Goal: Task Accomplishment & Management: Use online tool/utility

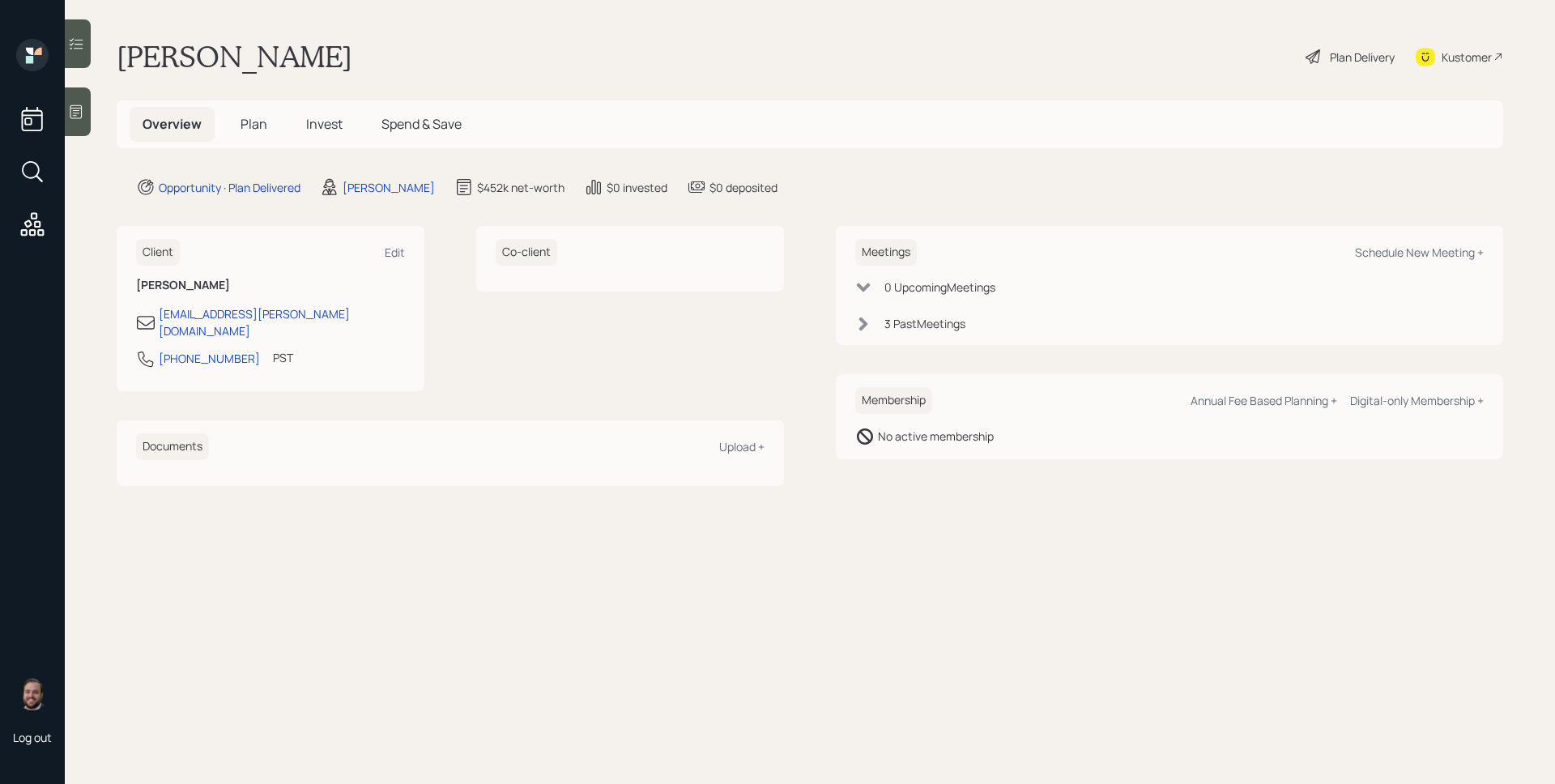
click at [861, 315] on div "3 Past Meeting s" at bounding box center [1170, 323] width 629 height 17
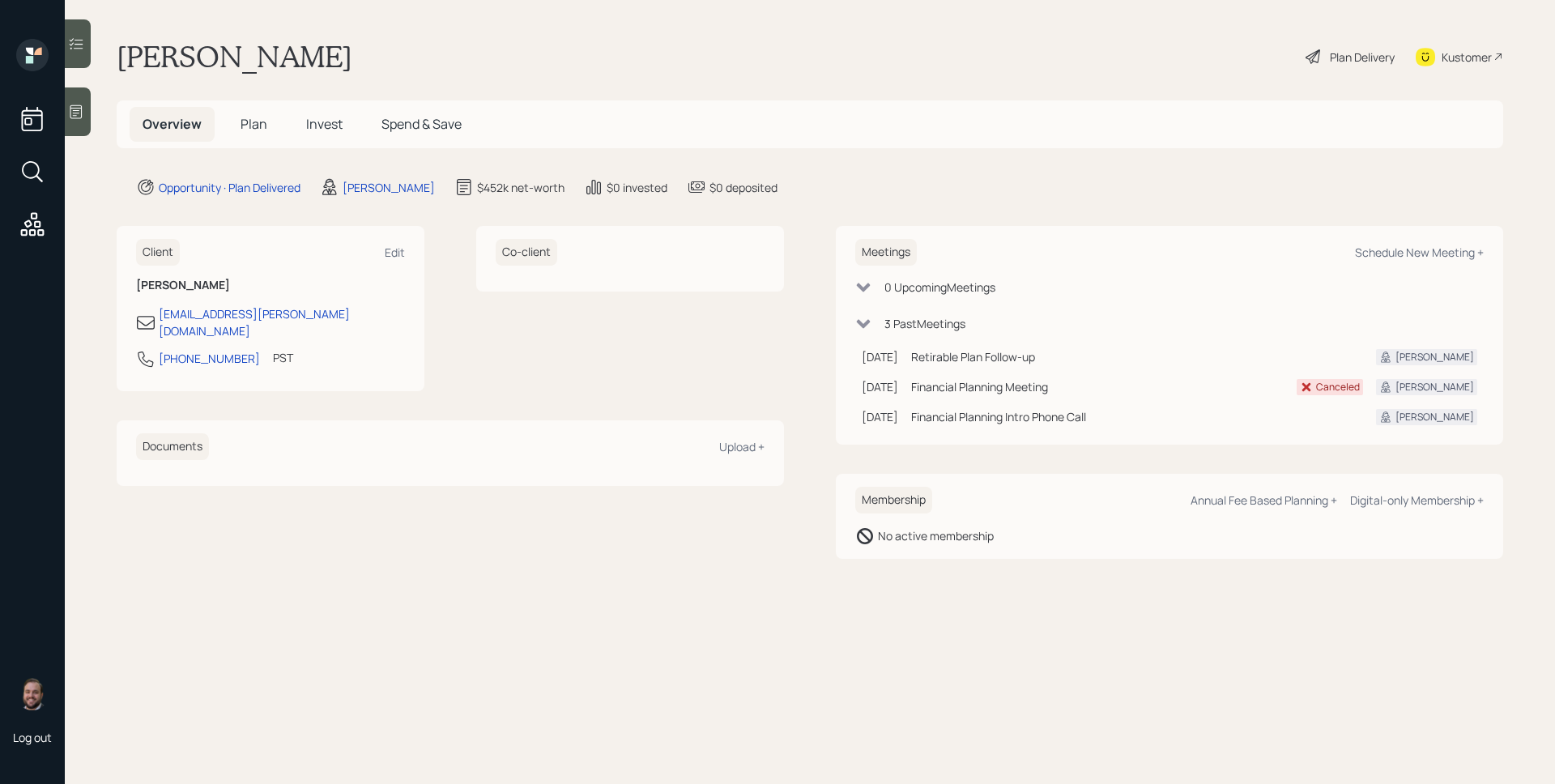
click at [247, 125] on span "Plan" at bounding box center [253, 124] width 26 height 18
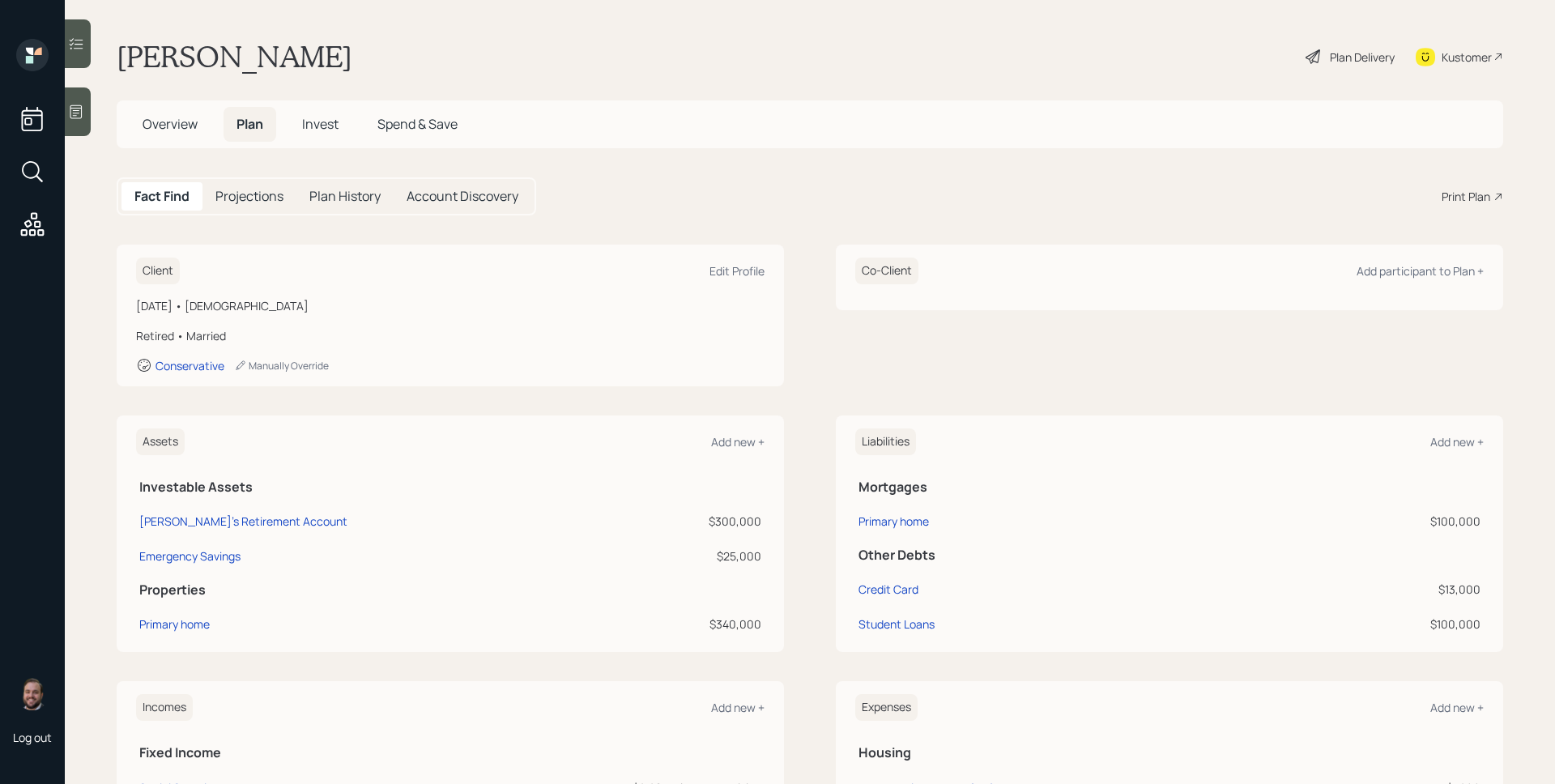
click at [177, 124] on span "Overview" at bounding box center [169, 124] width 55 height 18
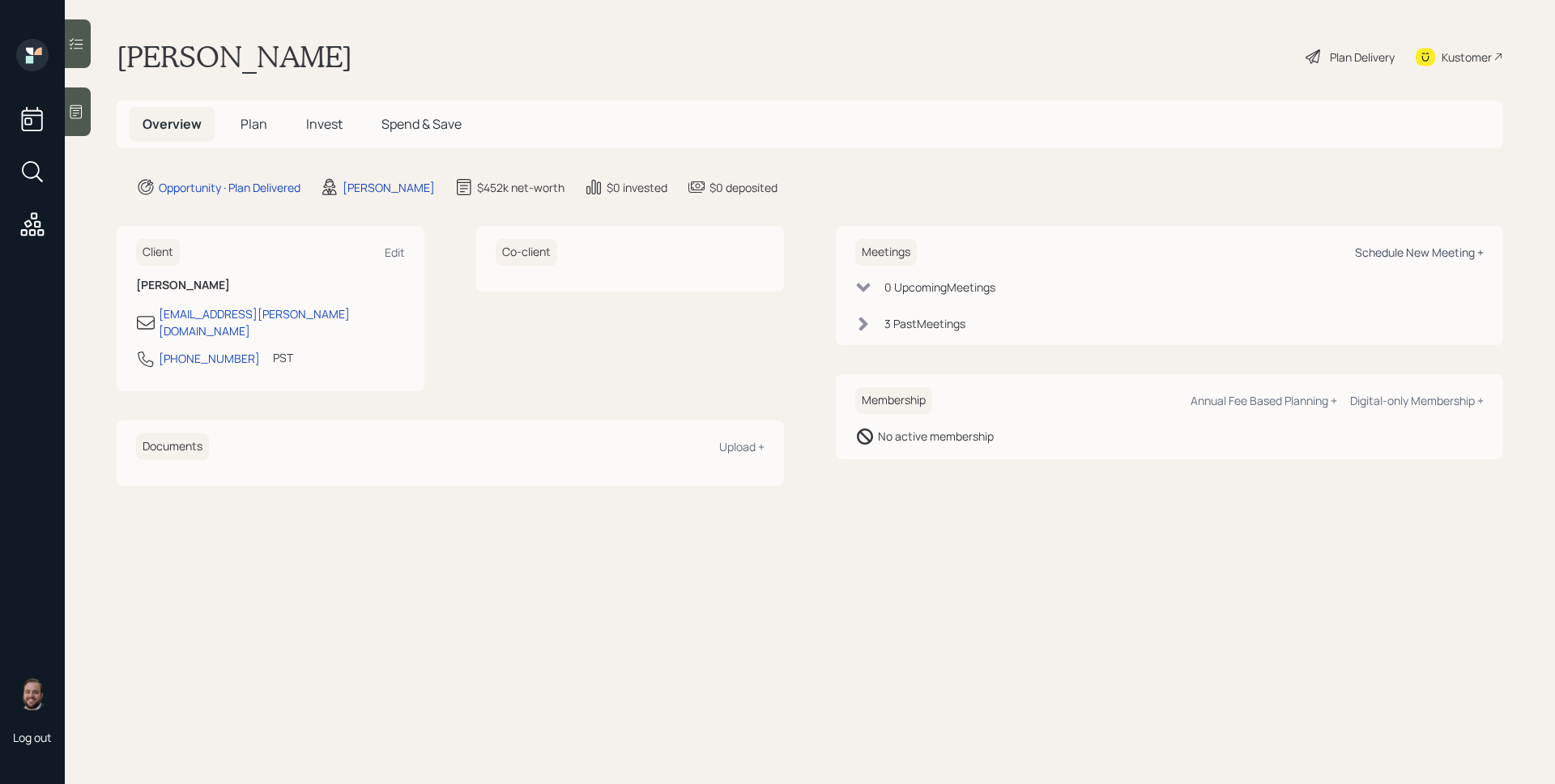
click at [1416, 253] on div "Schedule New Meeting +" at bounding box center [1419, 252] width 128 height 16
select select "d946c976-65aa-4529-ac9d-02c4f1114fc0"
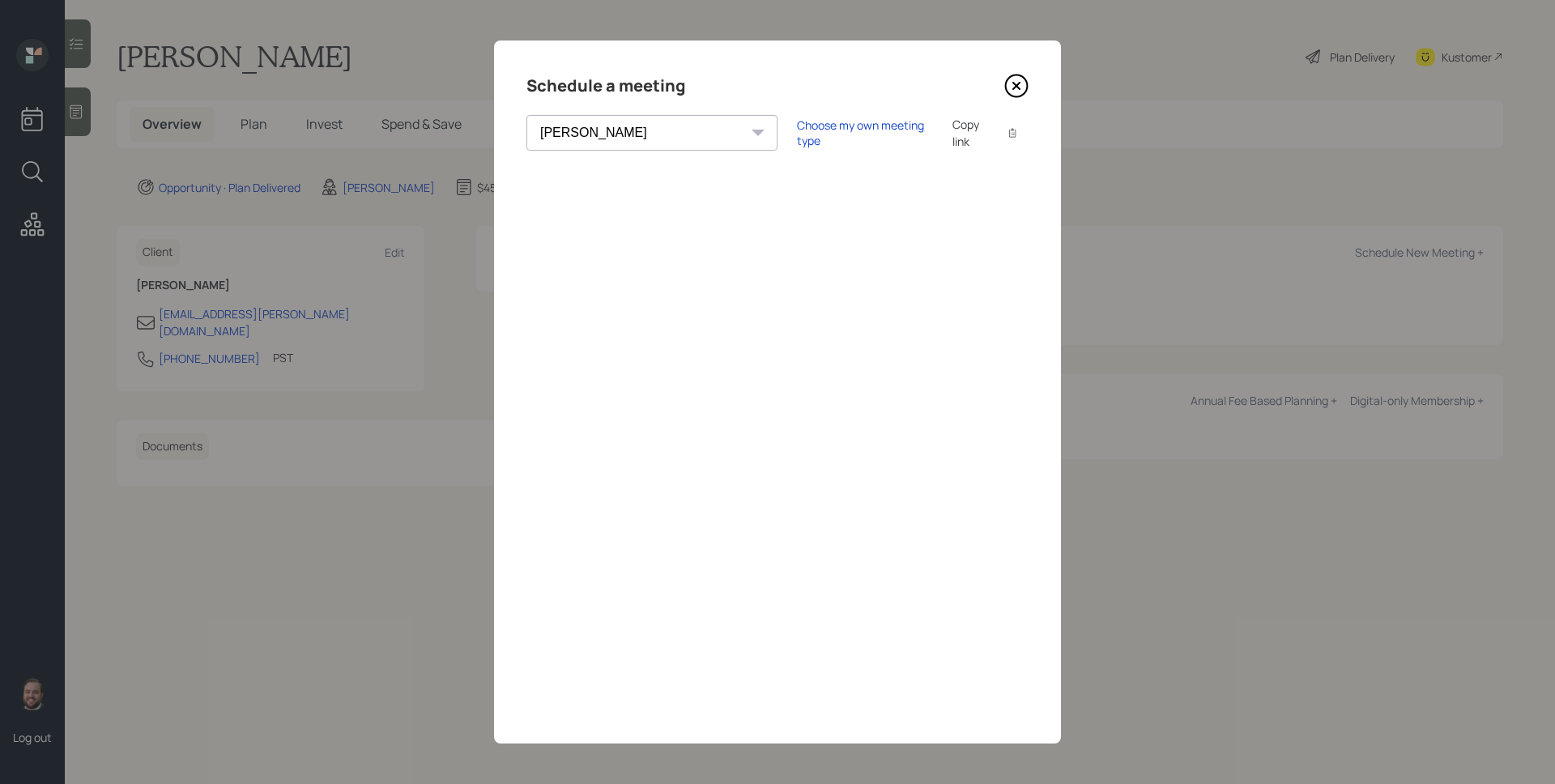
click at [1016, 92] on icon at bounding box center [1016, 86] width 24 height 24
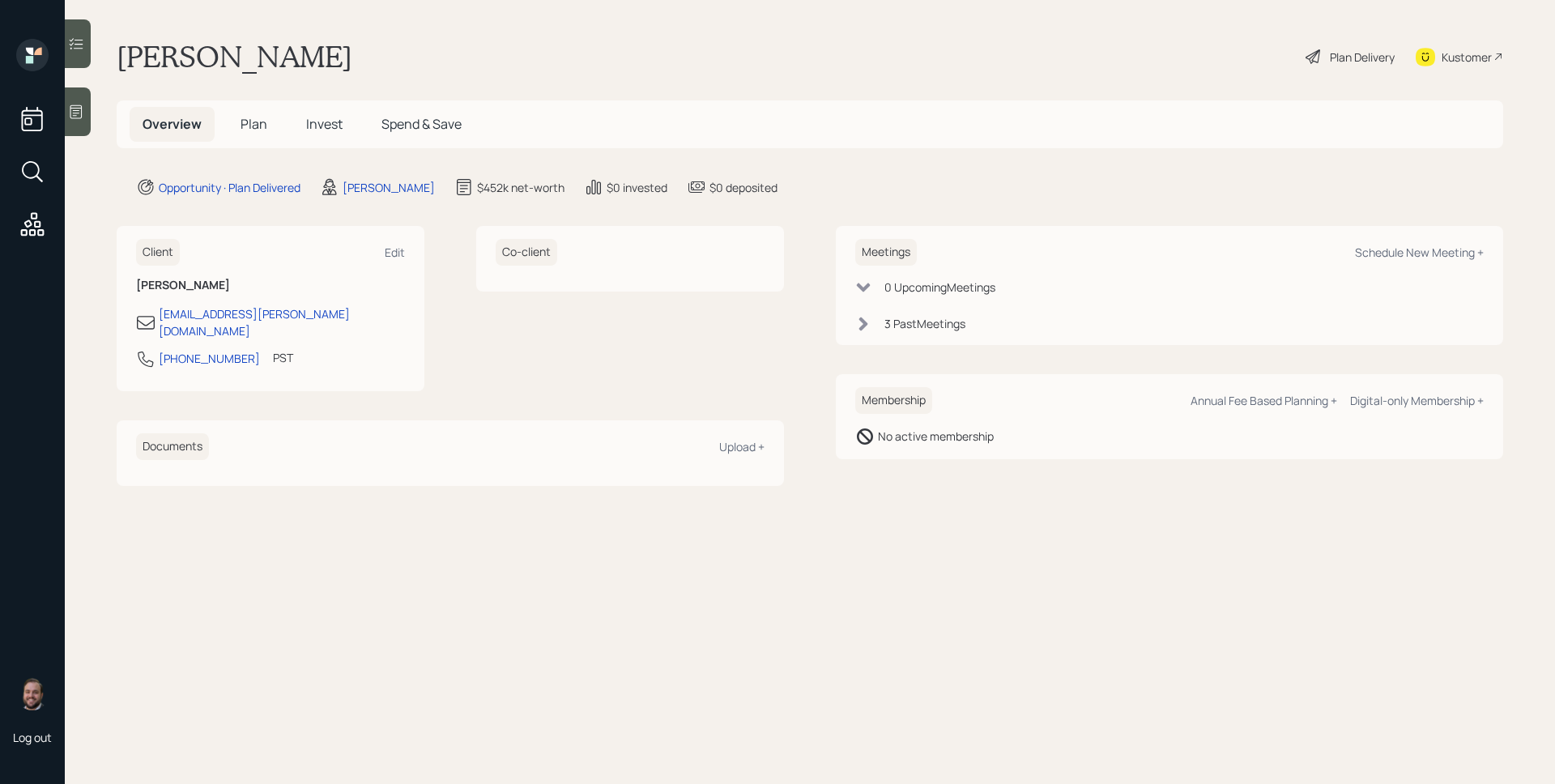
click at [242, 124] on span "Plan" at bounding box center [253, 124] width 26 height 18
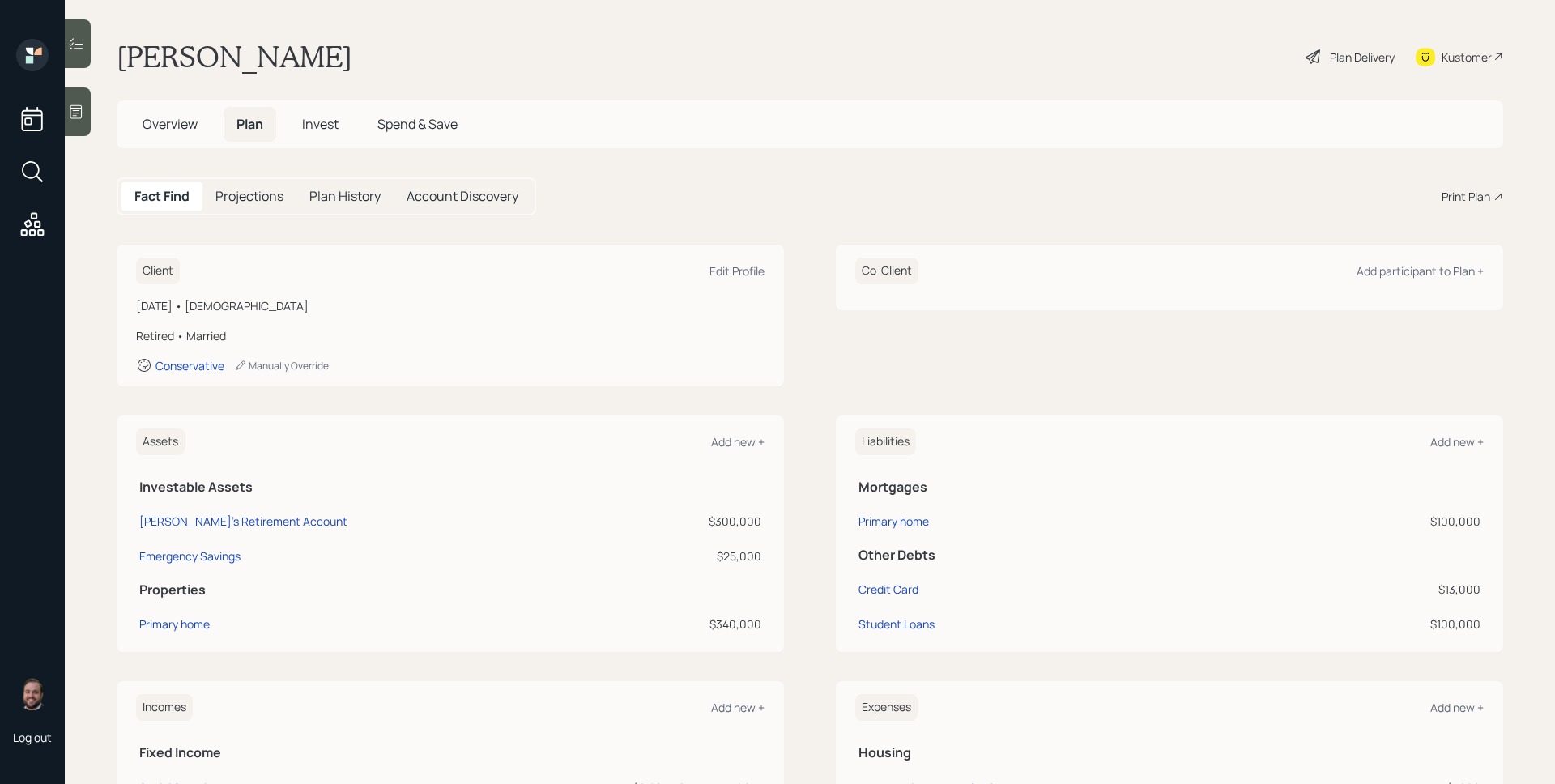
click at [1472, 186] on div "Fact Find Projections Plan History Account Discovery Print Plan" at bounding box center [810, 196] width 1387 height 38
click at [1470, 198] on div "Print Plan" at bounding box center [1465, 196] width 49 height 17
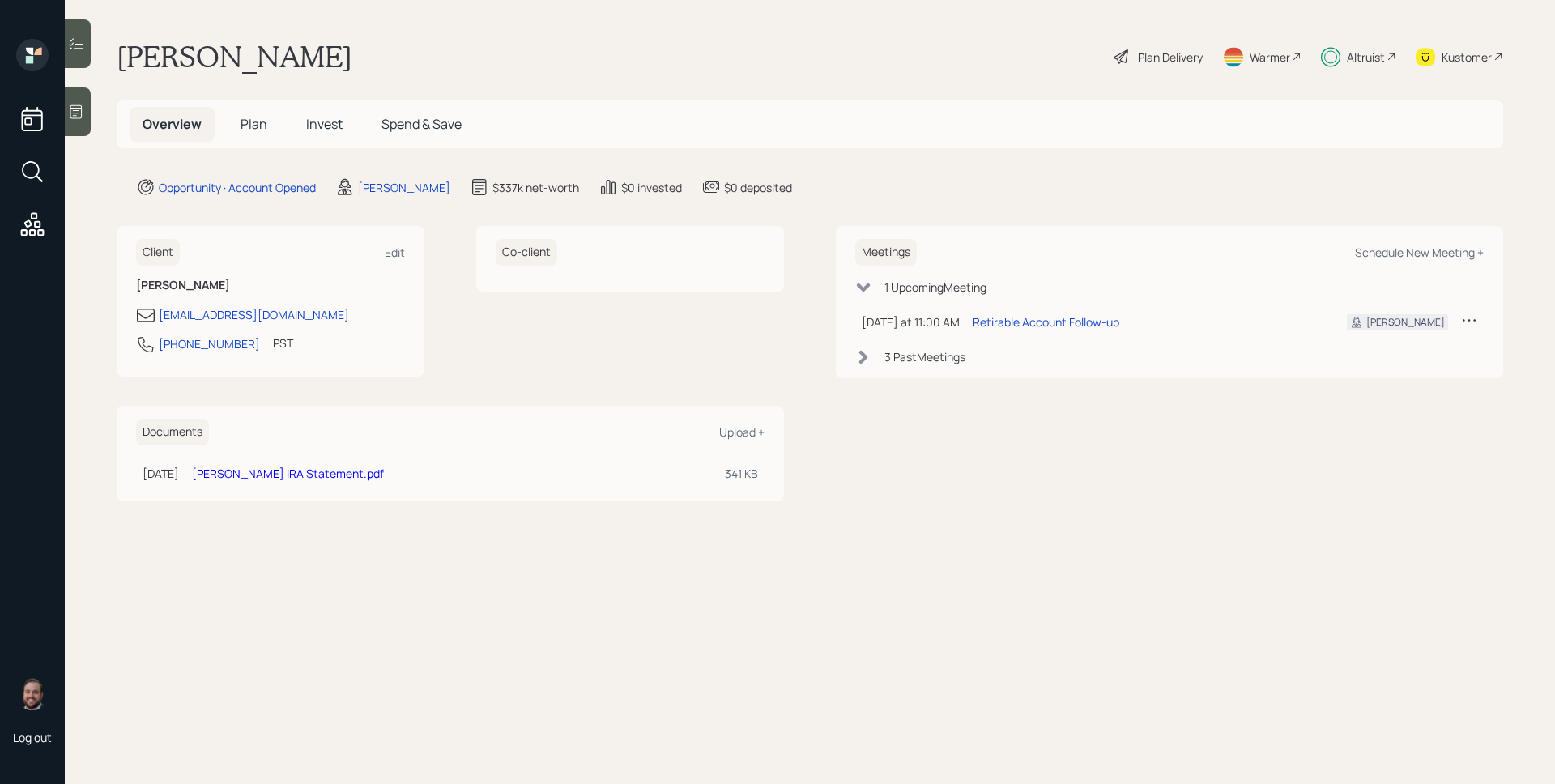
click at [1356, 51] on div "Altruist" at bounding box center [1365, 56] width 38 height 17
